Goal: Navigation & Orientation: Find specific page/section

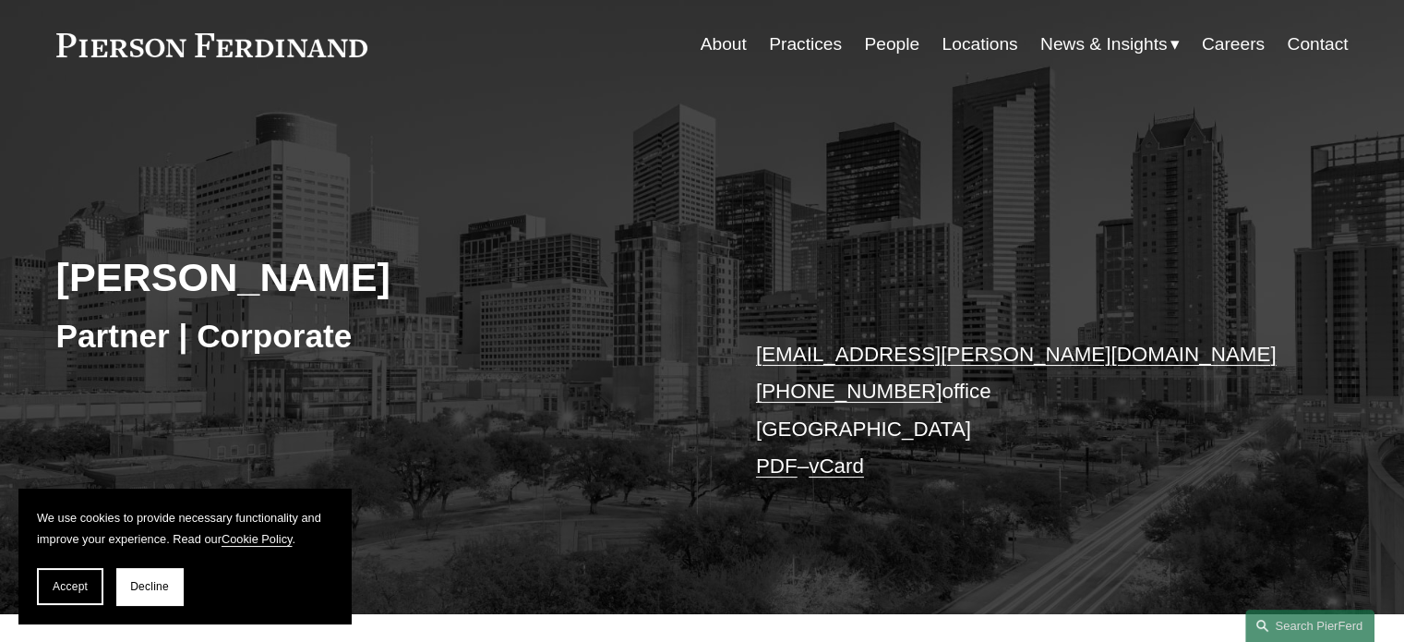
scroll to position [92, 0]
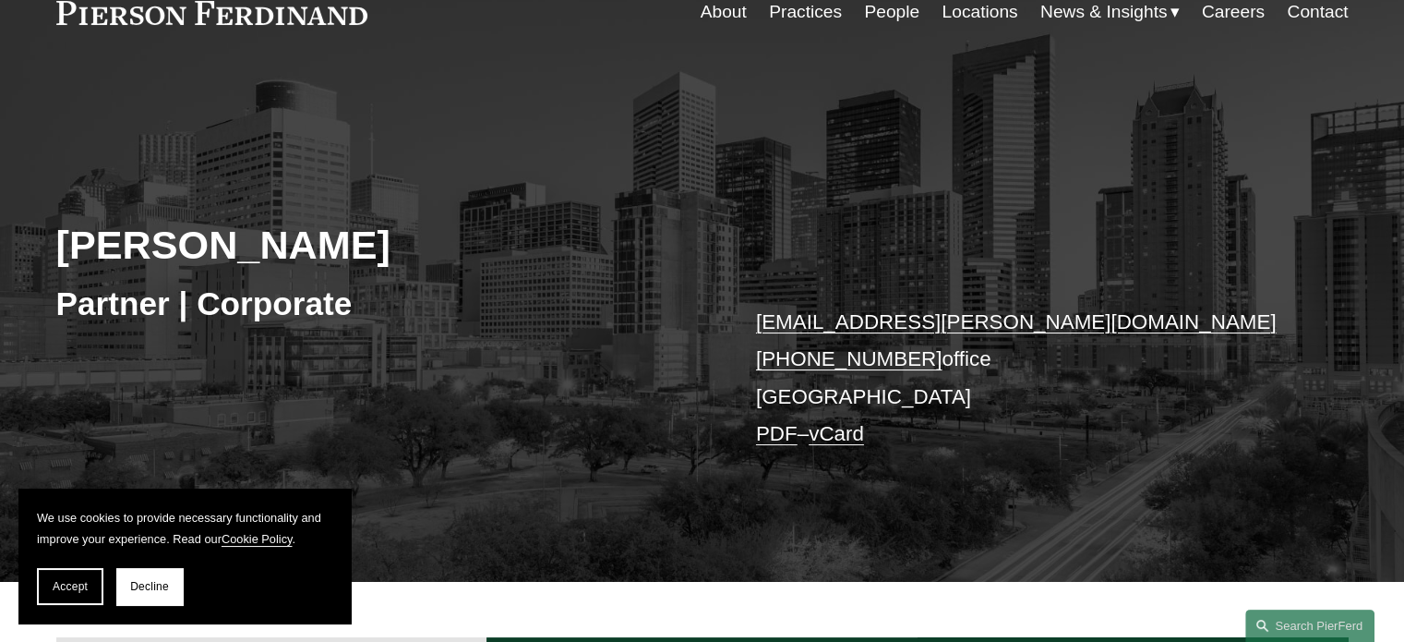
click at [1311, 11] on link "Contact" at bounding box center [1317, 11] width 61 height 35
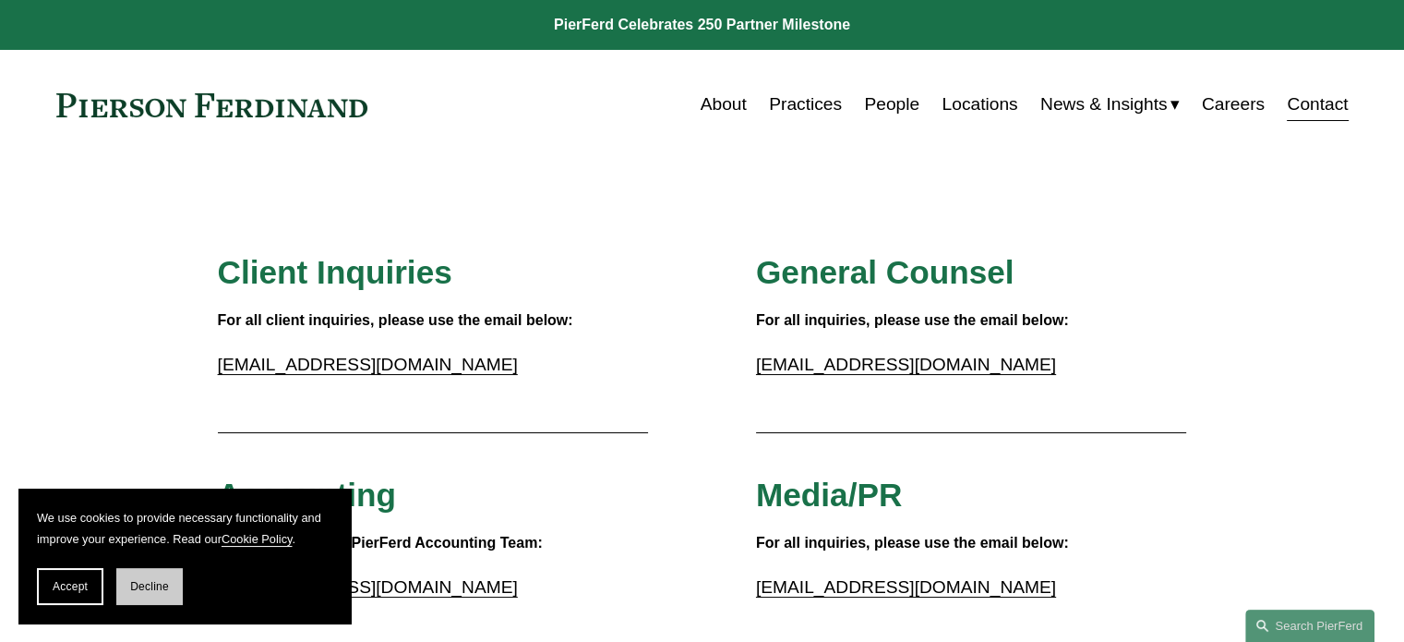
click at [168, 590] on button "Decline" at bounding box center [149, 586] width 66 height 37
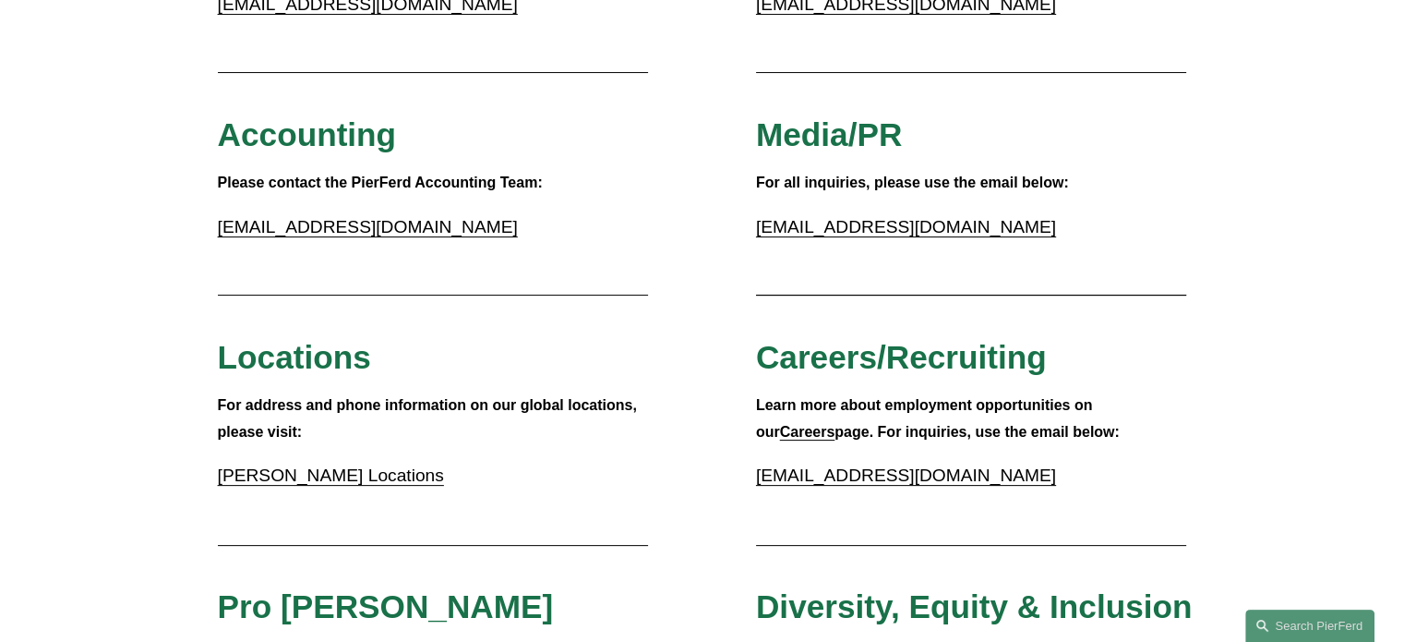
scroll to position [369, 0]
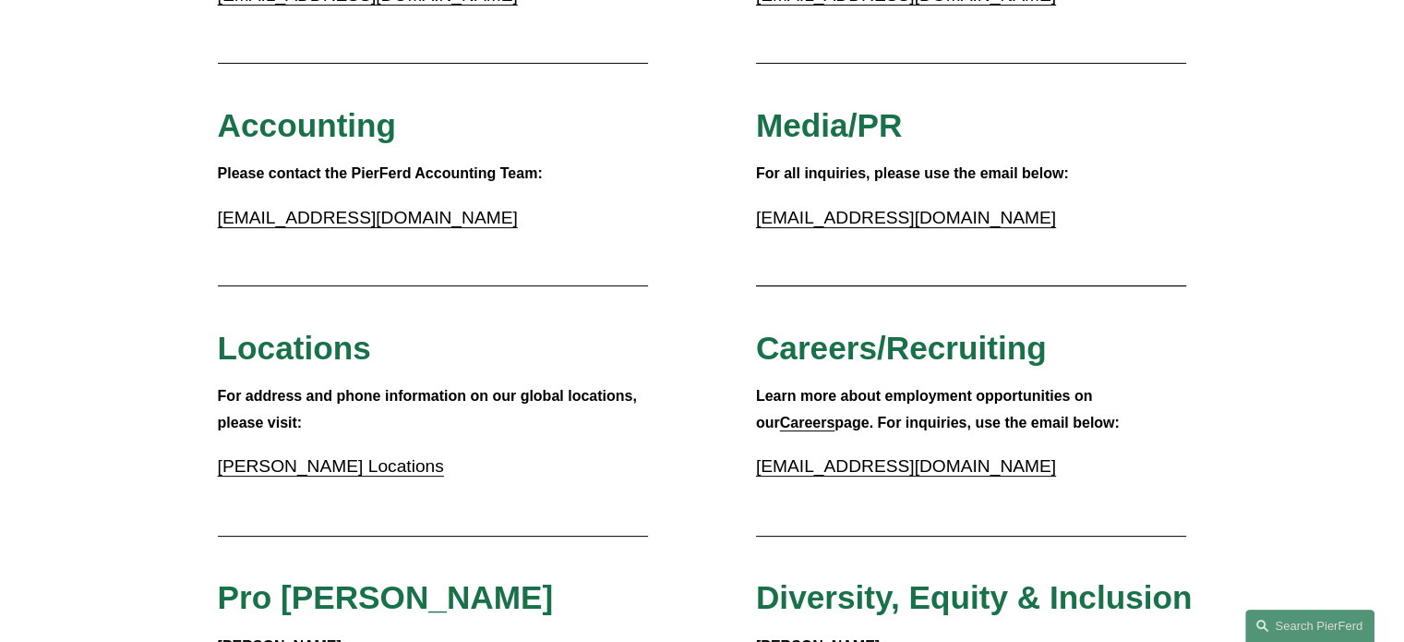
click at [836, 415] on strong "Careers" at bounding box center [807, 423] width 55 height 16
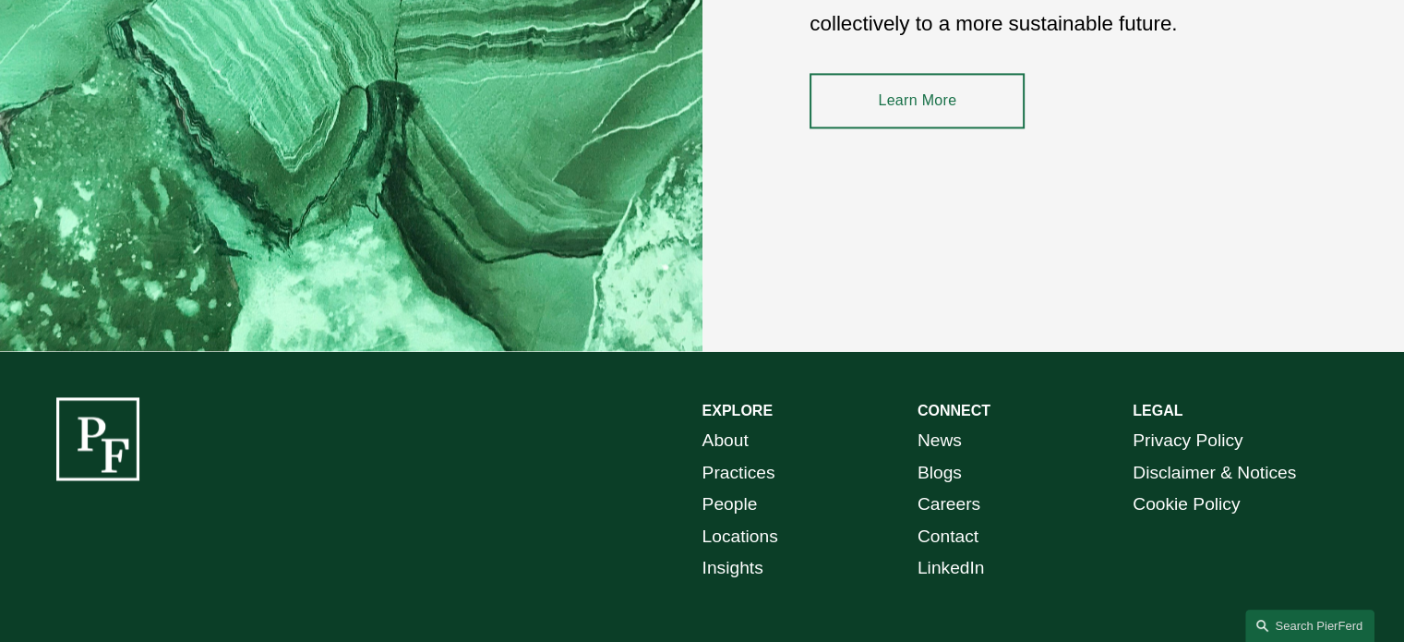
scroll to position [2770, 0]
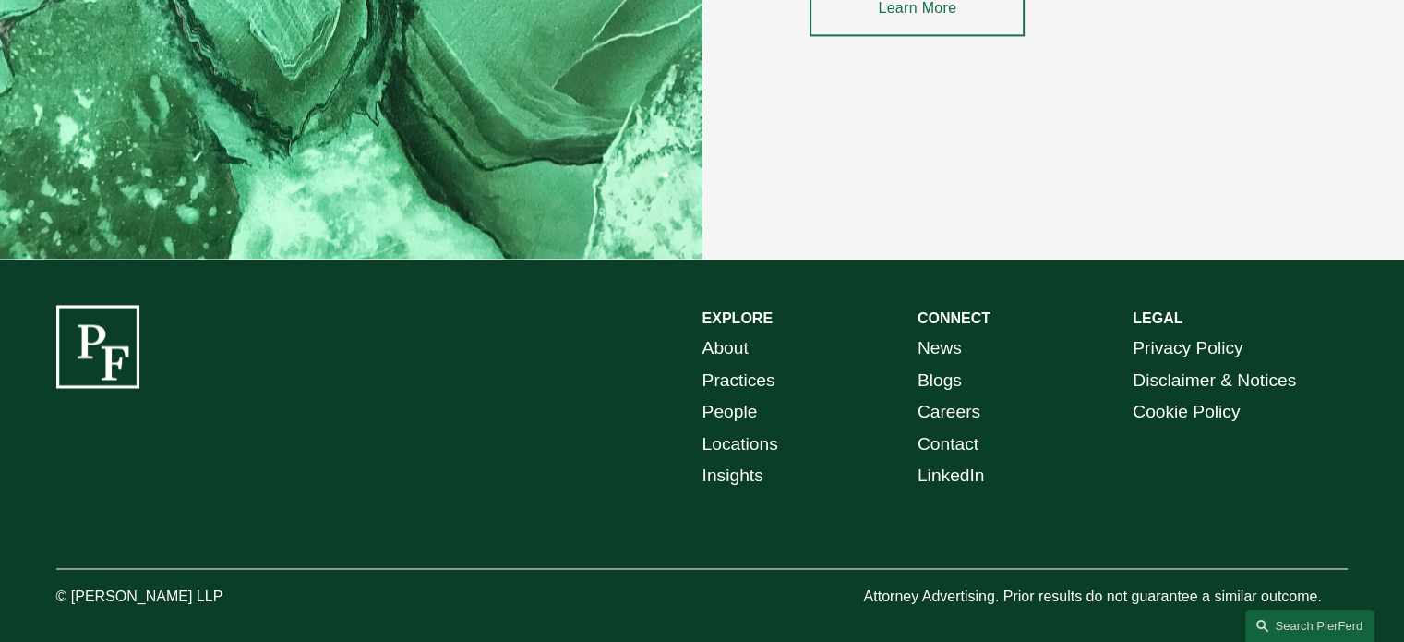
click at [940, 442] on link "Contact" at bounding box center [948, 444] width 61 height 32
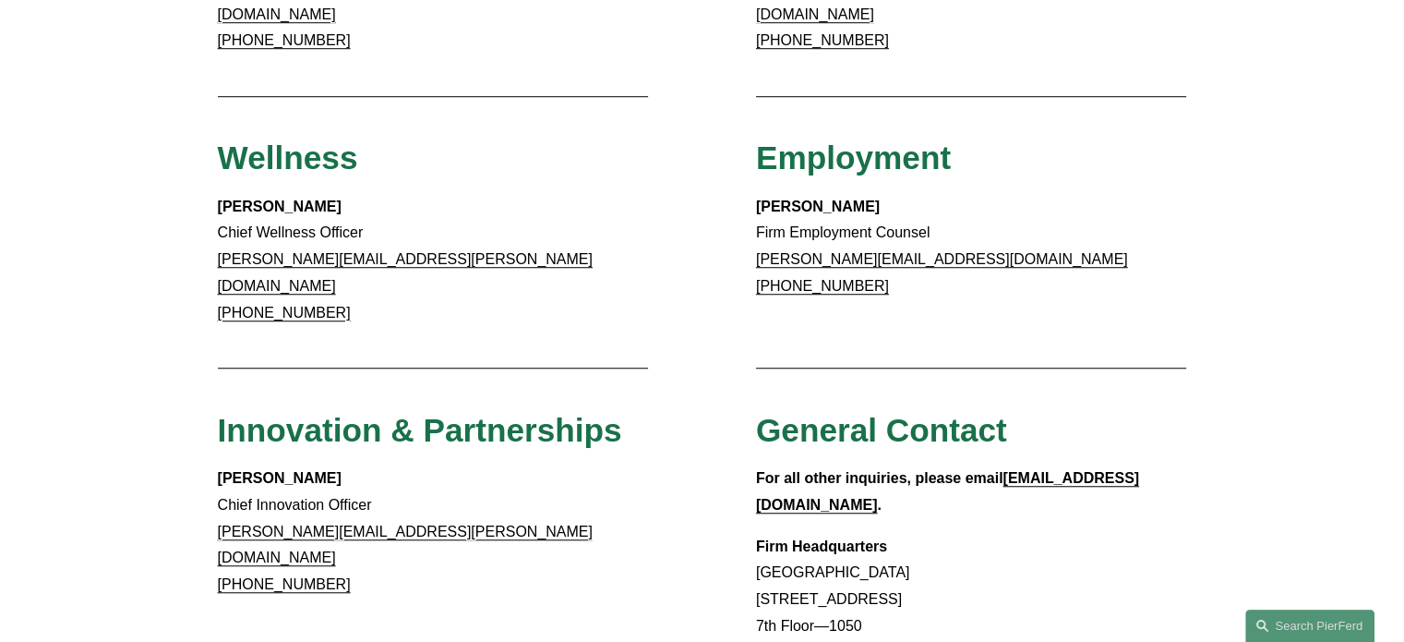
scroll to position [1385, 0]
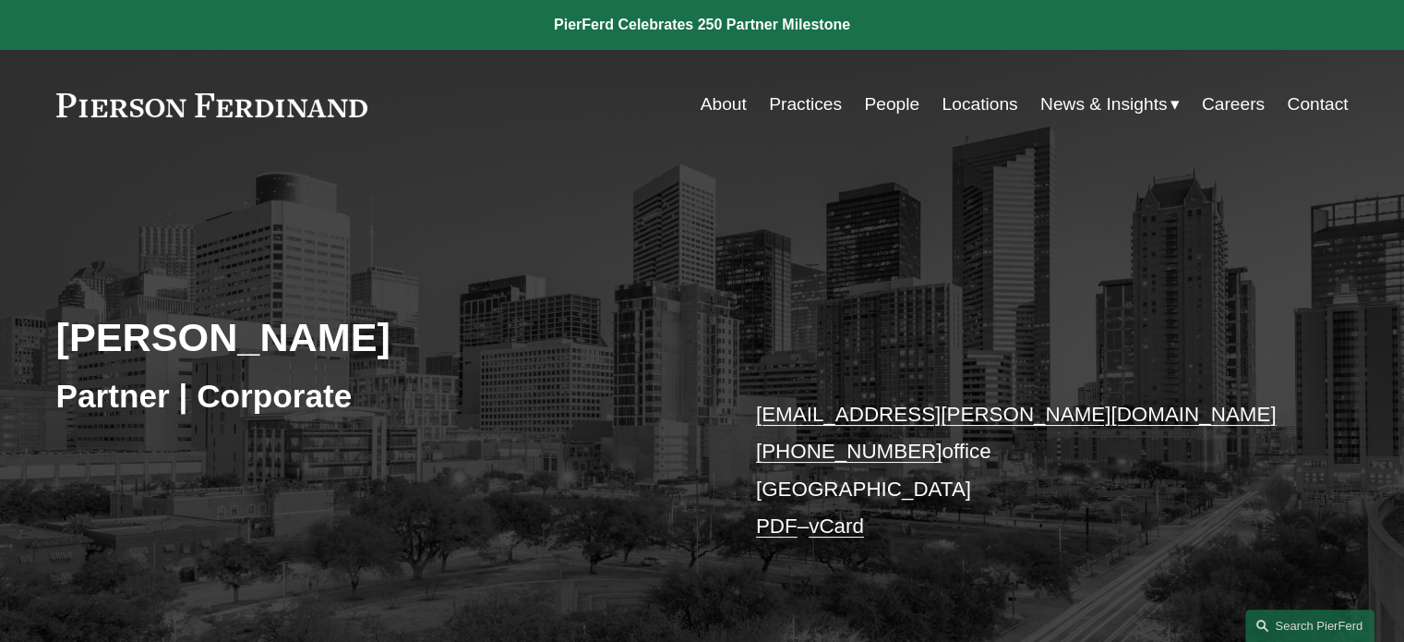
click at [714, 109] on link "About" at bounding box center [724, 104] width 46 height 35
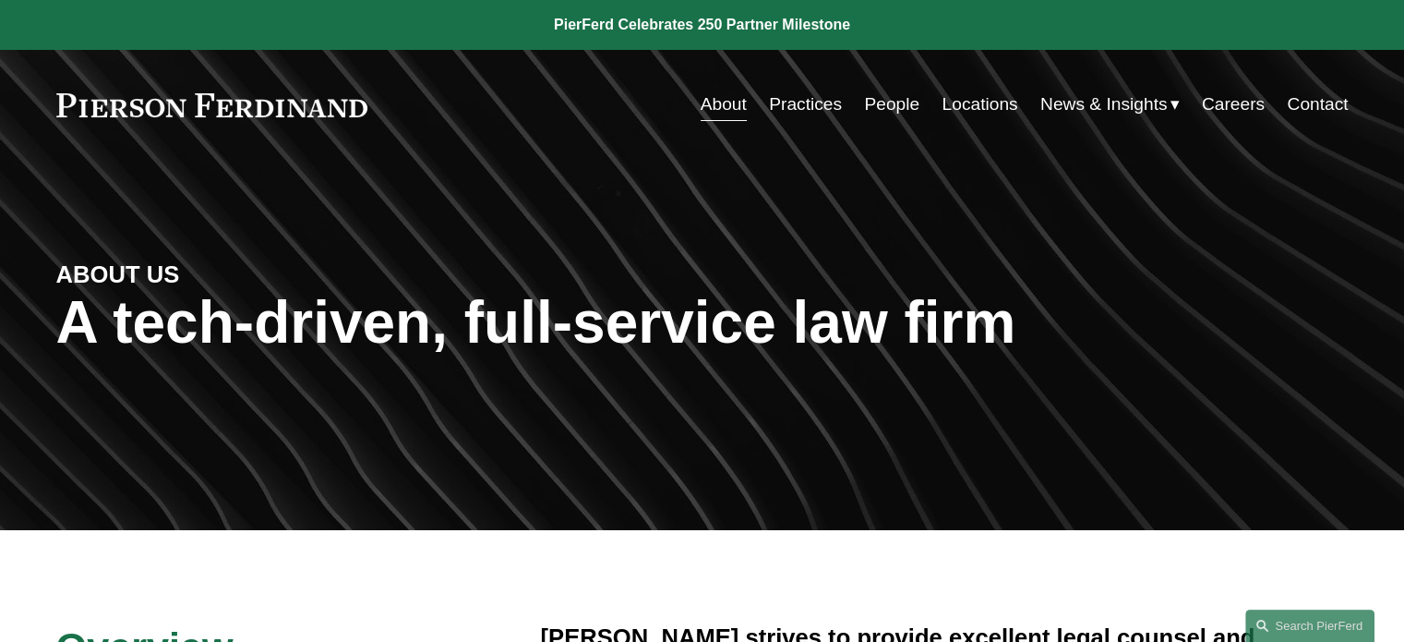
click at [1324, 106] on link "Contact" at bounding box center [1317, 104] width 61 height 35
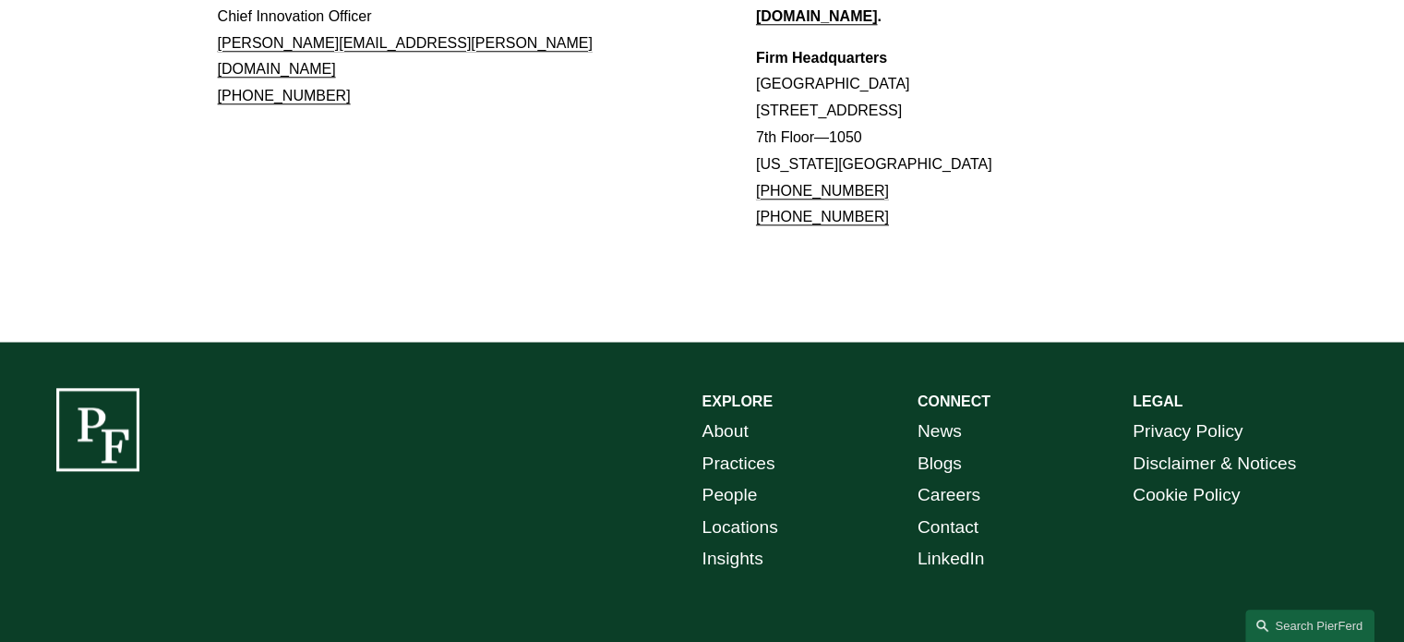
scroll to position [1854, 0]
